Goal: Complete application form: Complete application form

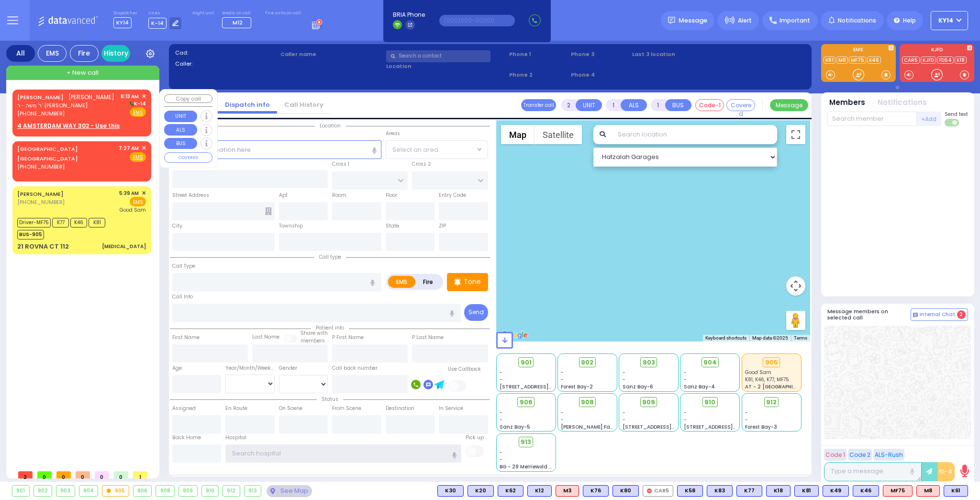
type input "ky14"
click at [84, 111] on div "[PHONE_NUMBER]" at bounding box center [65, 114] width 97 height 8
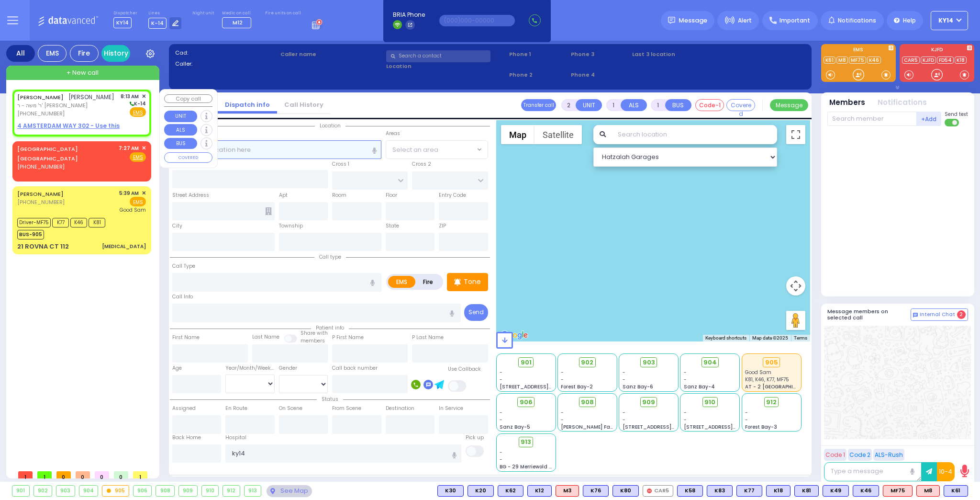
select select
radio input "true"
type input "YIDA"
type input "[PERSON_NAME]"
select select
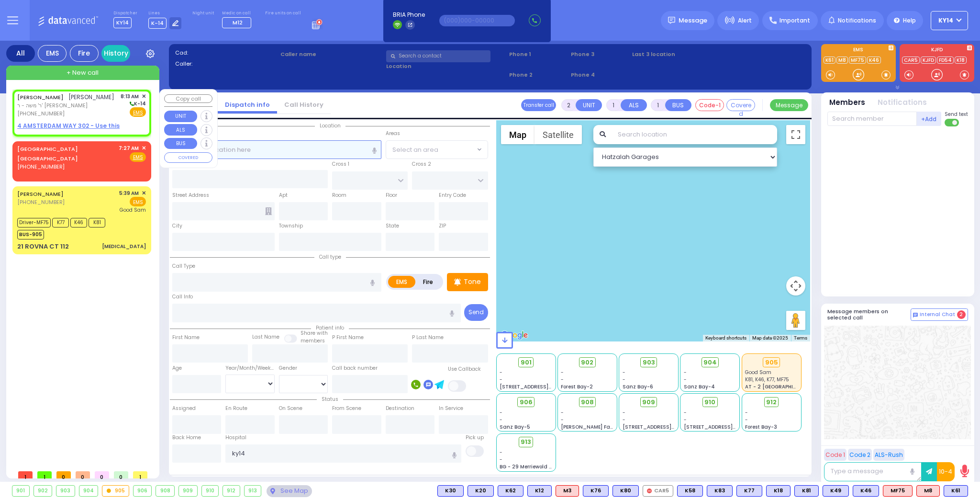
type input "08:13"
select select "Hatzalah Garages"
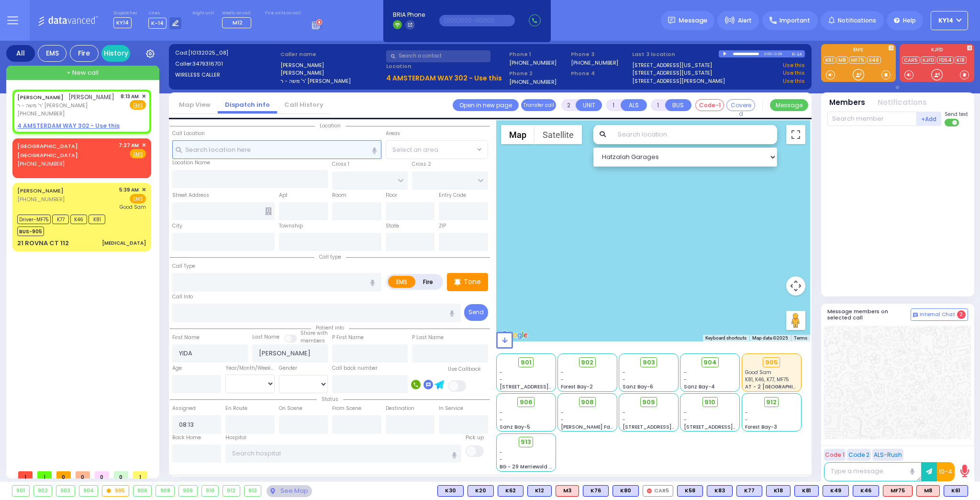
click at [201, 149] on input "text" at bounding box center [276, 149] width 209 height 18
select select
radio input "true"
select select
select select "Hatzalah Garages"
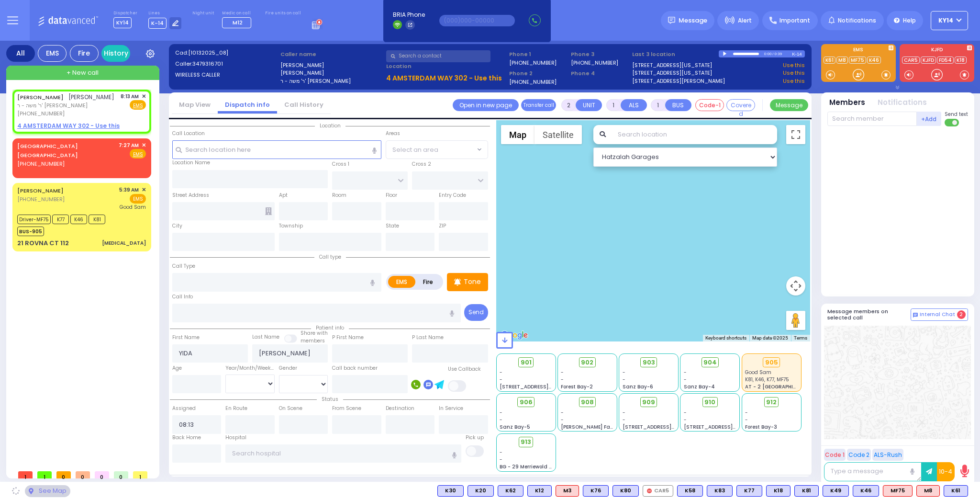
click at [724, 53] on div at bounding box center [725, 54] width 5 height 4
click at [223, 151] on input "text" at bounding box center [276, 149] width 209 height 18
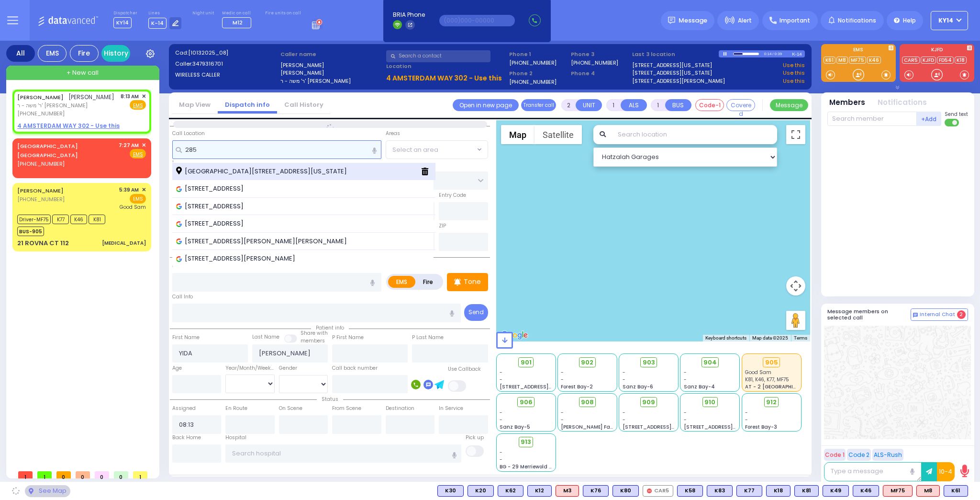
type input "285"
click at [230, 171] on span "[GEOGRAPHIC_DATA][STREET_ADDRESS][US_STATE]" at bounding box center [263, 172] width 174 height 10
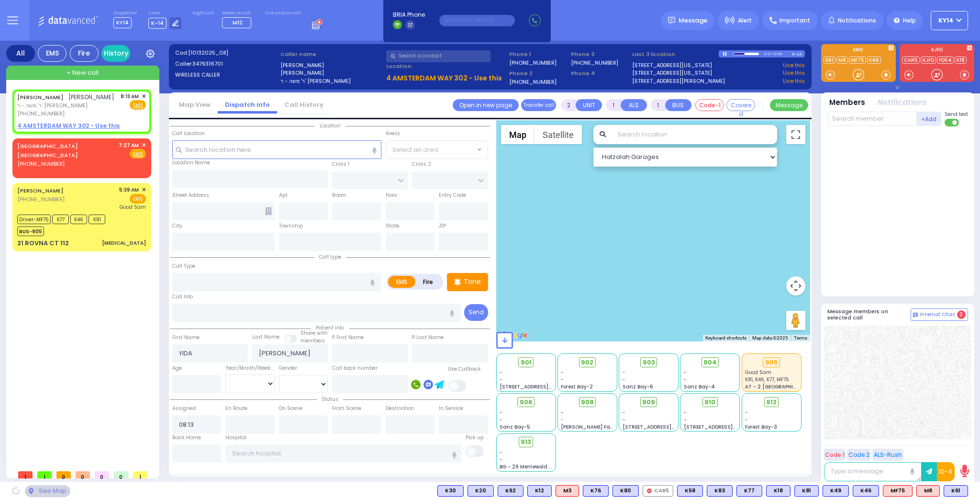
click at [726, 55] on div at bounding box center [725, 54] width 5 height 4
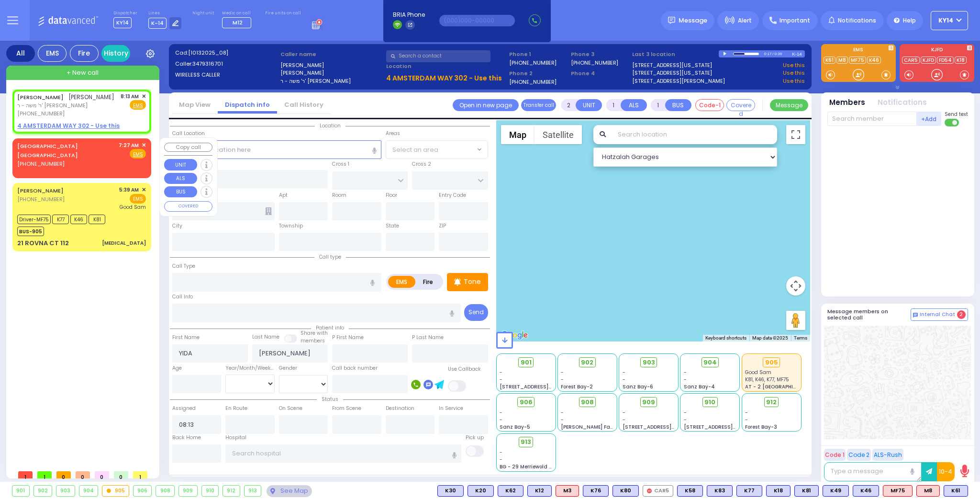
click at [90, 149] on div "[GEOGRAPHIC_DATA] [GEOGRAPHIC_DATA] [PHONE_NUMBER] 7:27 AM ✕ Fire EMS" at bounding box center [81, 154] width 129 height 27
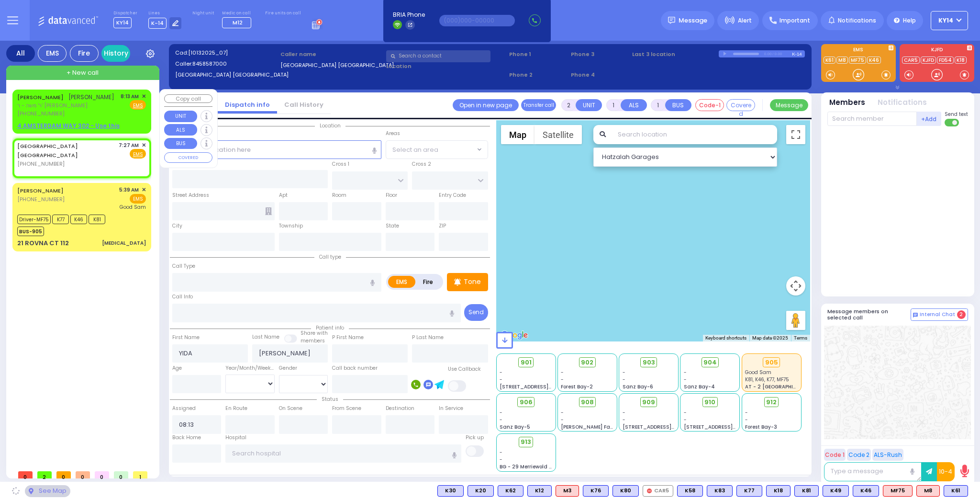
select select
radio input "true"
select select
type input "07:27"
select select "Hatzalah Garages"
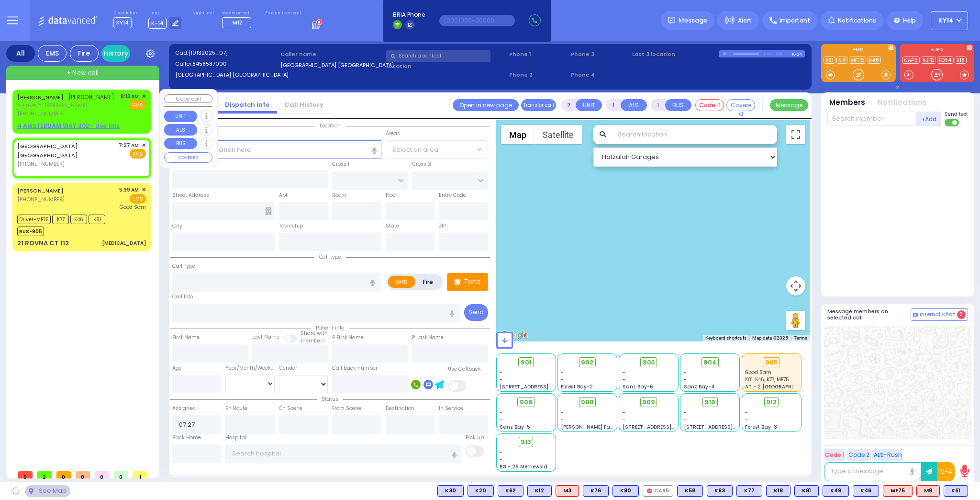
click at [91, 112] on div "[PHONE_NUMBER]" at bounding box center [65, 114] width 97 height 8
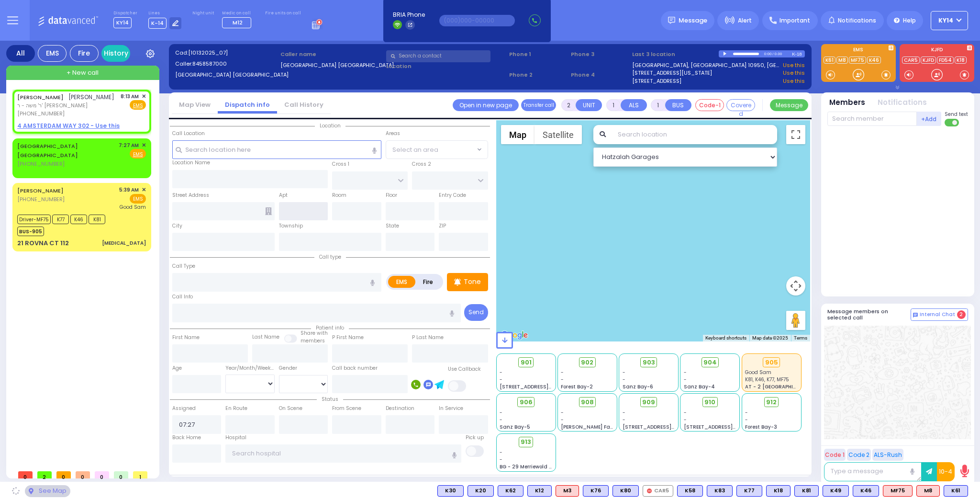
select select
radio input "true"
type input "YIDA"
type input "[PERSON_NAME]"
select select
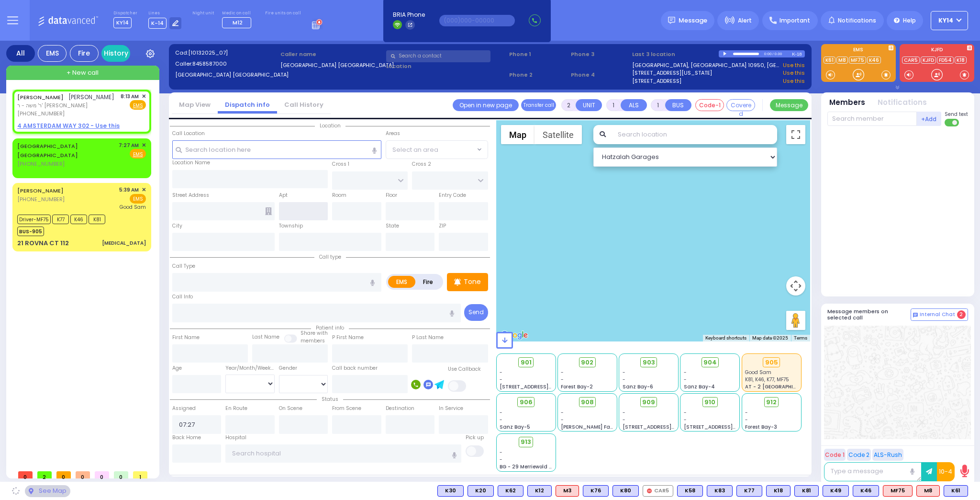
type input "08:13"
select select "Hatzalah Garages"
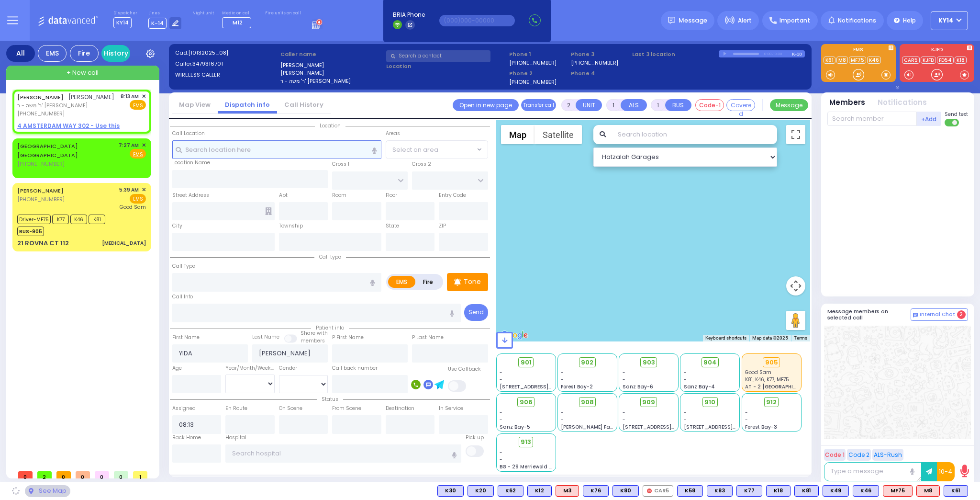
click at [235, 145] on input "text" at bounding box center [276, 149] width 209 height 18
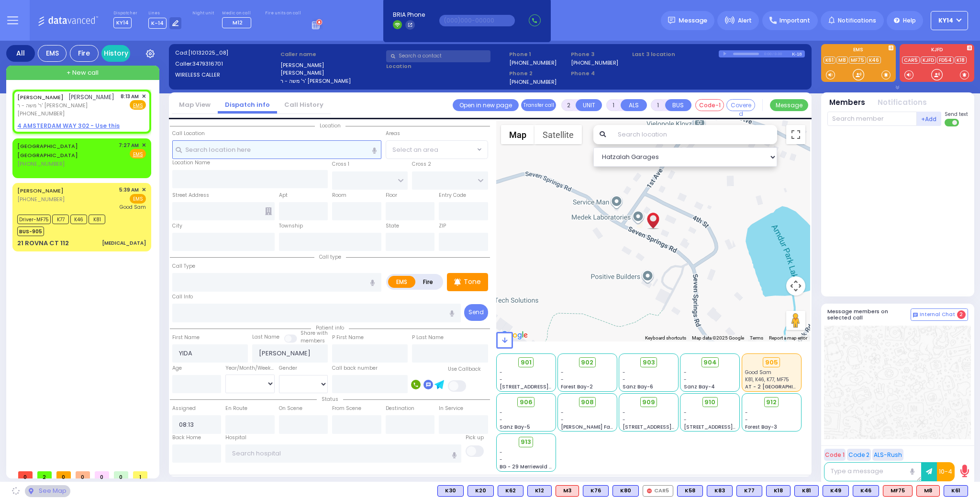
type input "1ST AVE"
type input "4TH ST"
type input "[STREET_ADDRESS]"
type input "Monroe"
type input "[US_STATE]"
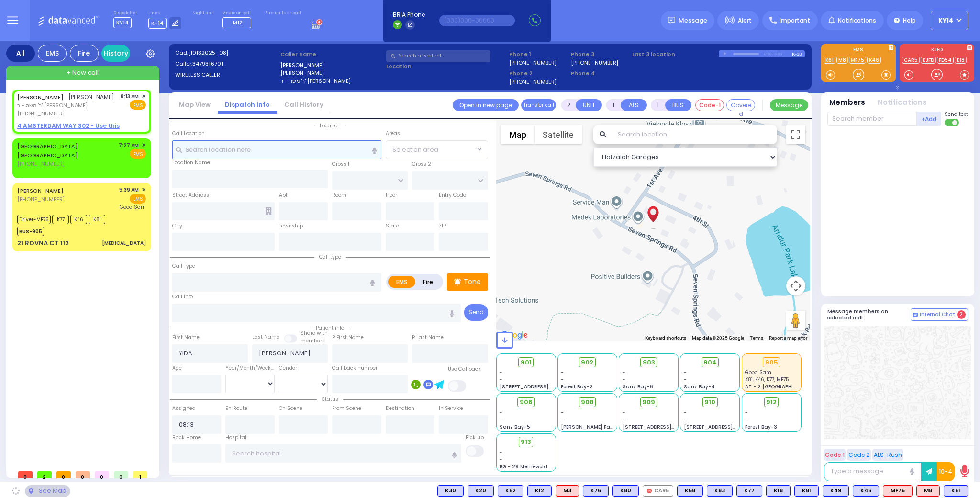
type input "10950"
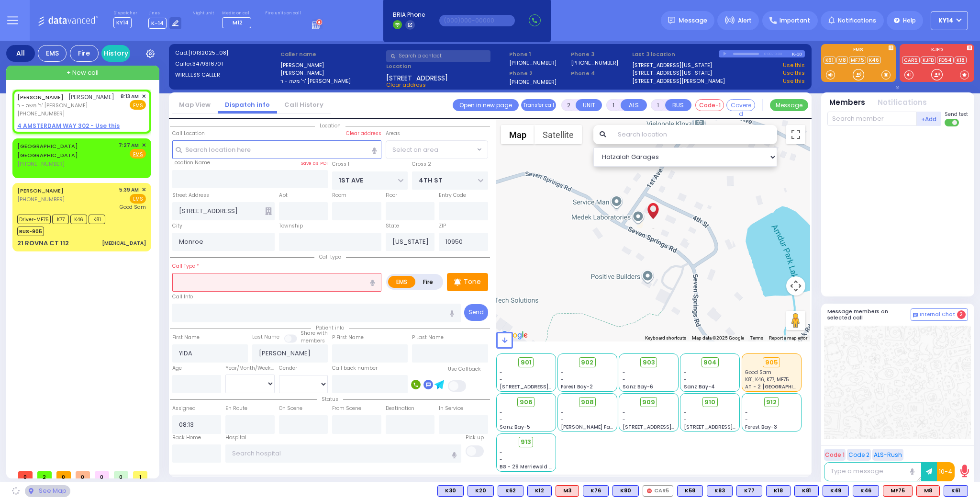
click at [249, 277] on input "text" at bounding box center [276, 282] width 209 height 18
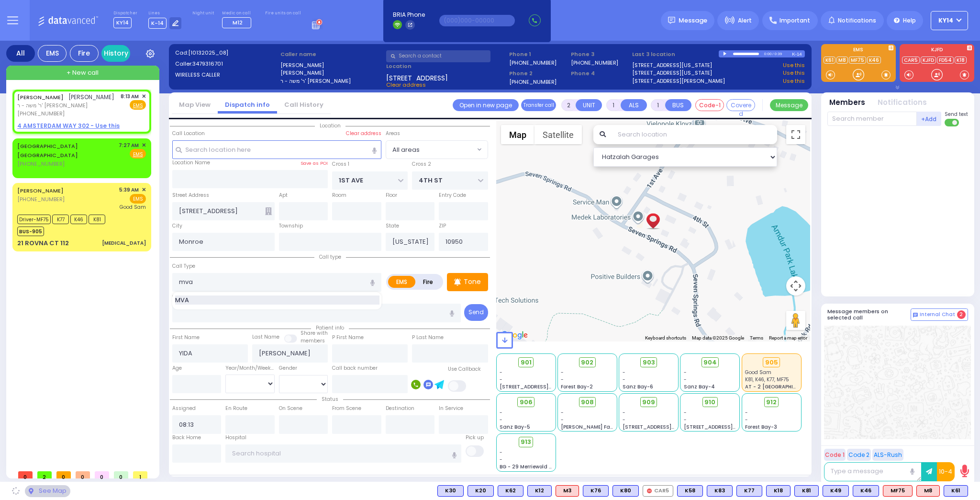
click at [213, 303] on div "MVA" at bounding box center [277, 300] width 211 height 11
click at [215, 300] on div "MVA" at bounding box center [277, 300] width 204 height 10
type input "MVA"
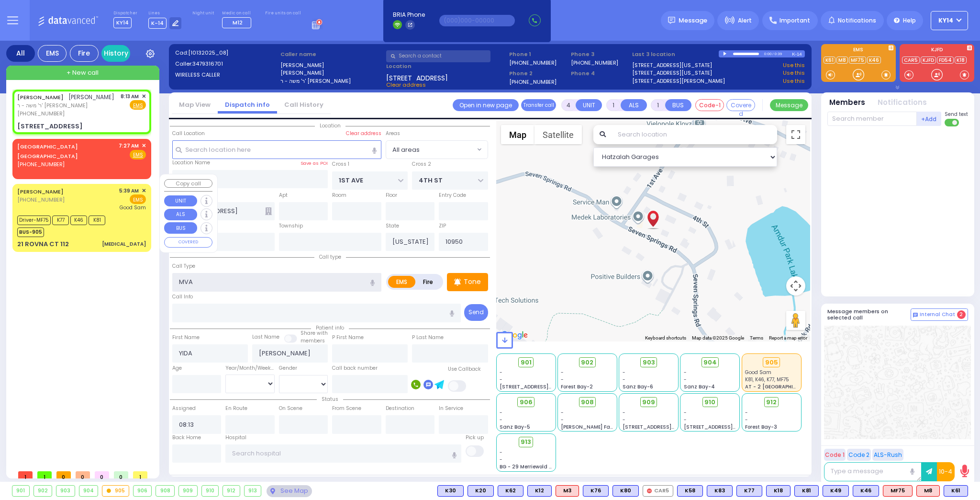
type input "2"
select select
radio input "true"
select select
select select "Hatzalah Garages"
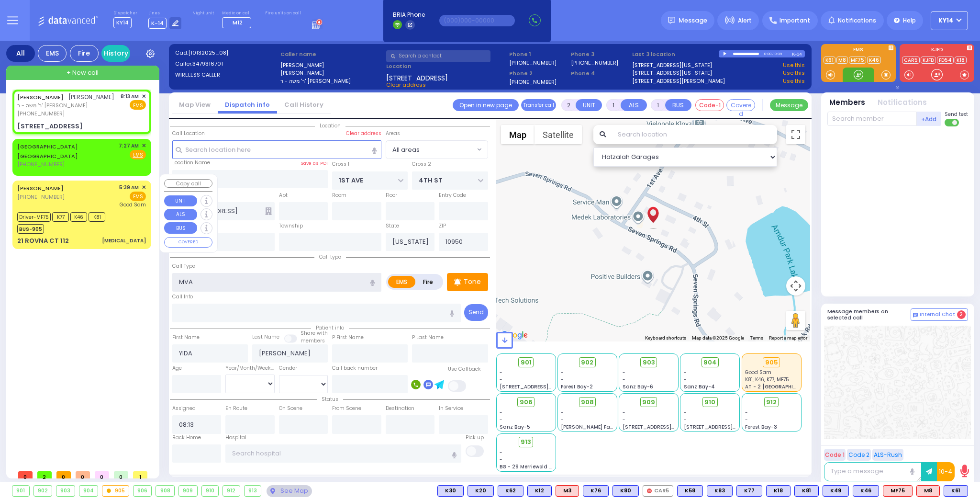
type input "4"
select select
radio input "true"
select select
select select "Hatzalah Garages"
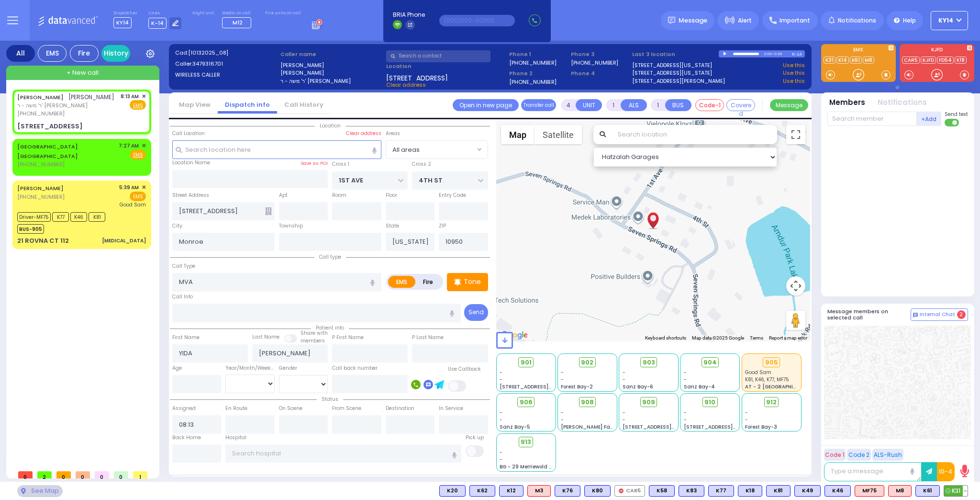
click at [953, 490] on span "K31" at bounding box center [955, 490] width 23 height 11
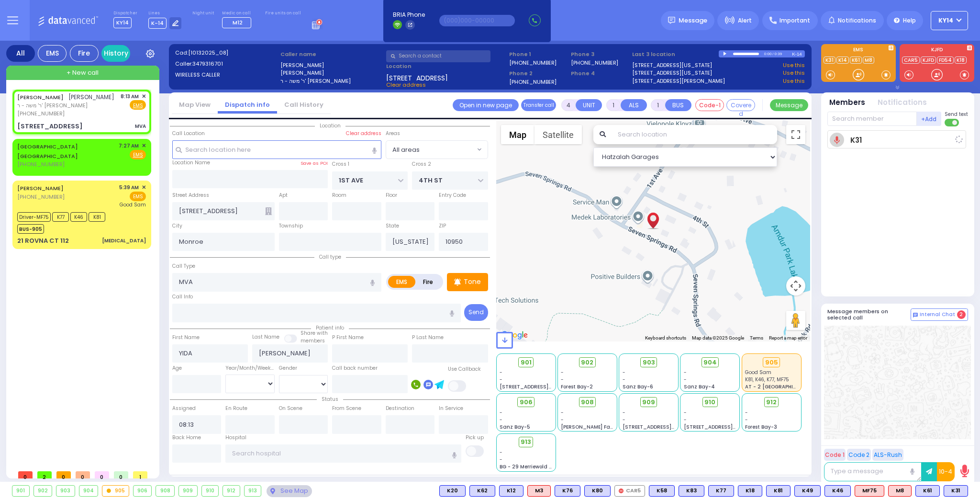
select select
radio input "true"
select select
type input "08:15"
select select "Hatzalah Garages"
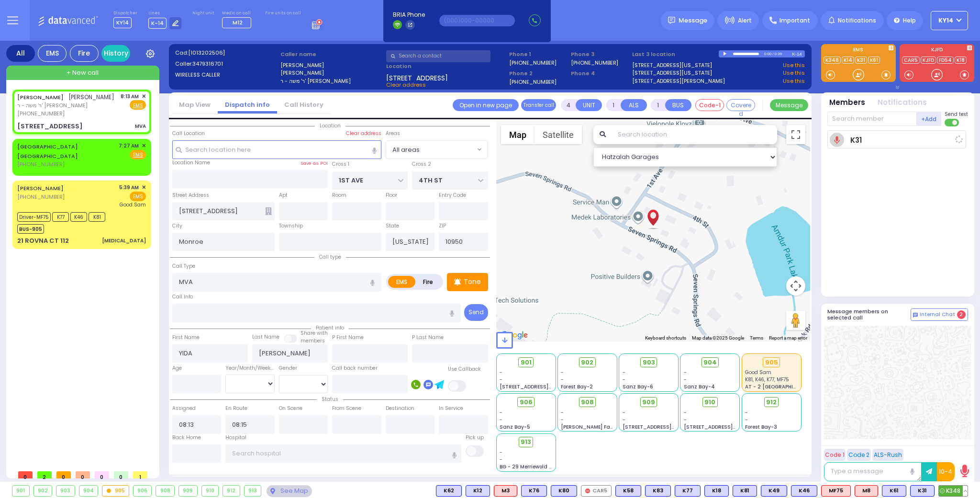
click at [952, 486] on span "K348" at bounding box center [953, 490] width 29 height 11
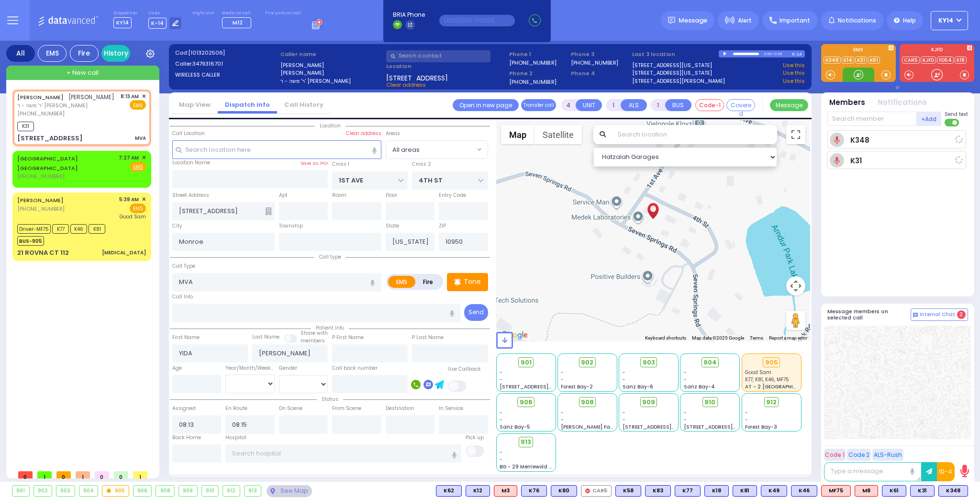
select select
radio input "true"
select select
radio input "true"
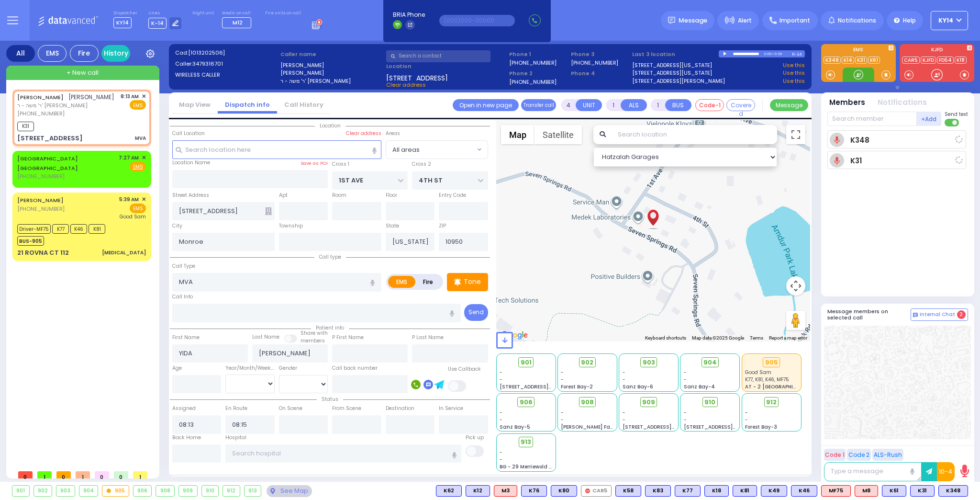
select select
select select "Hatzalah Garages"
select select
radio input "true"
select select
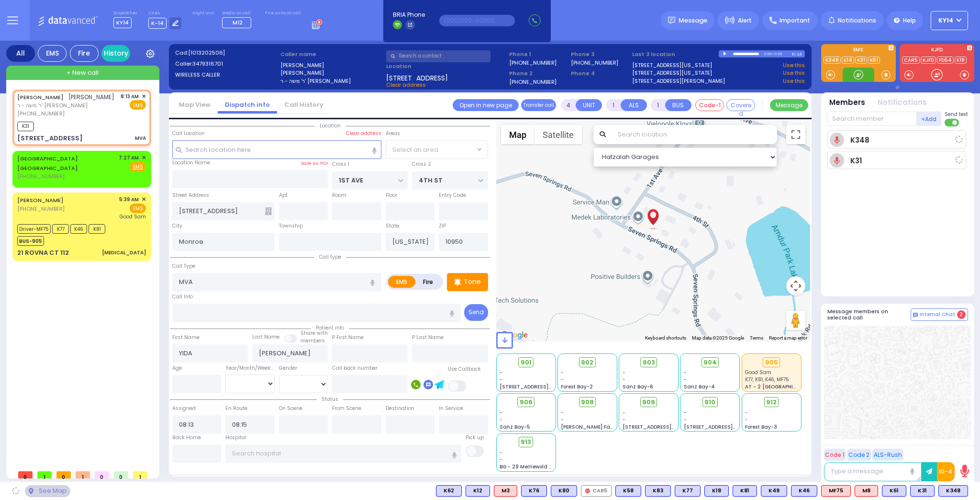
select select "Hatzalah Garages"
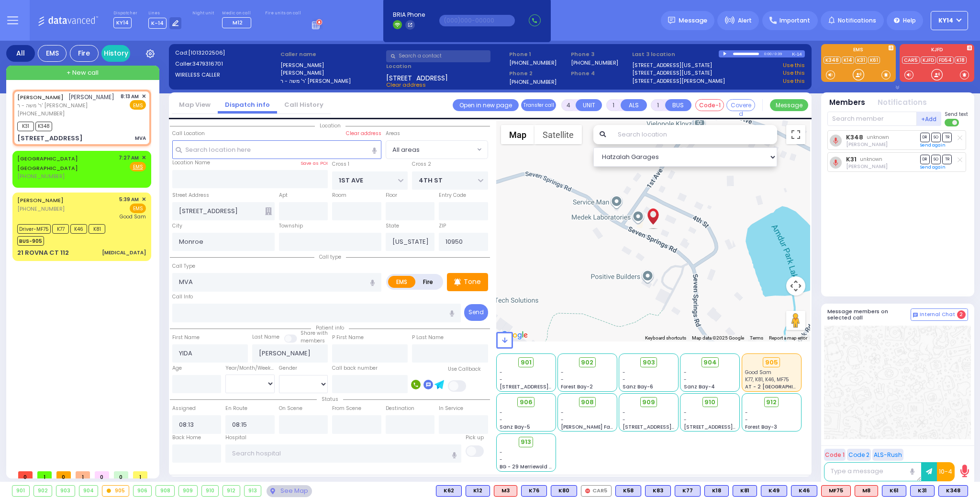
select select
radio input "true"
select select
select select "Hatzalah Garages"
click at [909, 256] on div "K348 [PERSON_NAME] DR SO TR DR" at bounding box center [899, 209] width 143 height 158
